Goal: Task Accomplishment & Management: Manage account settings

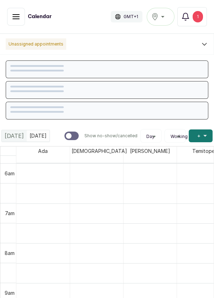
scroll to position [240, 0]
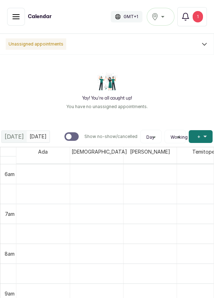
click at [14, 22] on button "Show no-show/cancelled" at bounding box center [16, 17] width 18 height 18
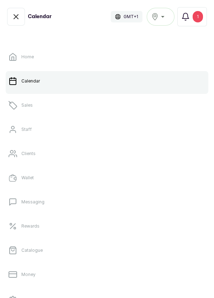
click at [161, 294] on link "Settings" at bounding box center [107, 300] width 203 height 20
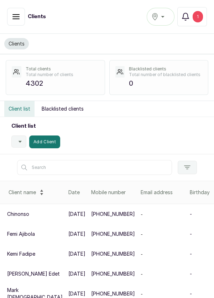
click at [75, 165] on input "text" at bounding box center [94, 167] width 155 height 15
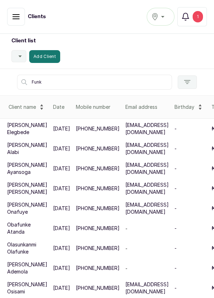
scroll to position [86, 0]
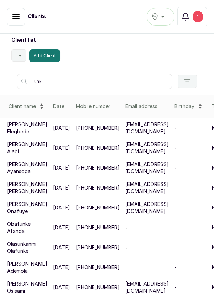
type input "Funk"
click at [133, 133] on p "[EMAIL_ADDRESS][DOMAIN_NAME]" at bounding box center [146, 128] width 43 height 14
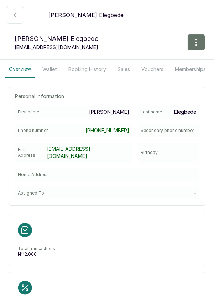
click at [157, 70] on button "Vouchers" at bounding box center [152, 69] width 31 height 16
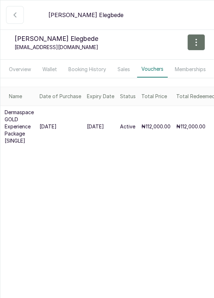
click at [166, 128] on p "₦112,000.00" at bounding box center [155, 126] width 29 height 7
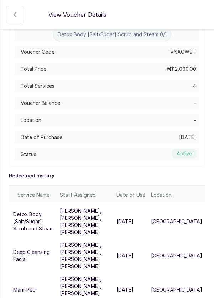
scroll to position [154, 0]
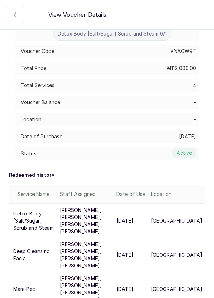
click at [188, 153] on label "Active" at bounding box center [184, 153] width 24 height 10
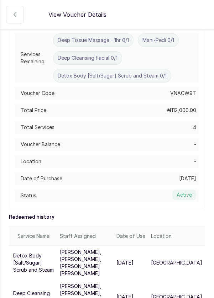
scroll to position [0, 0]
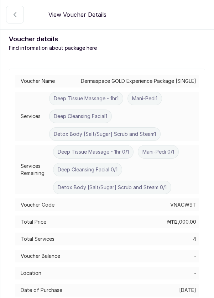
click at [15, 22] on button "Active" at bounding box center [15, 15] width 18 height 18
